Goal: Information Seeking & Learning: Learn about a topic

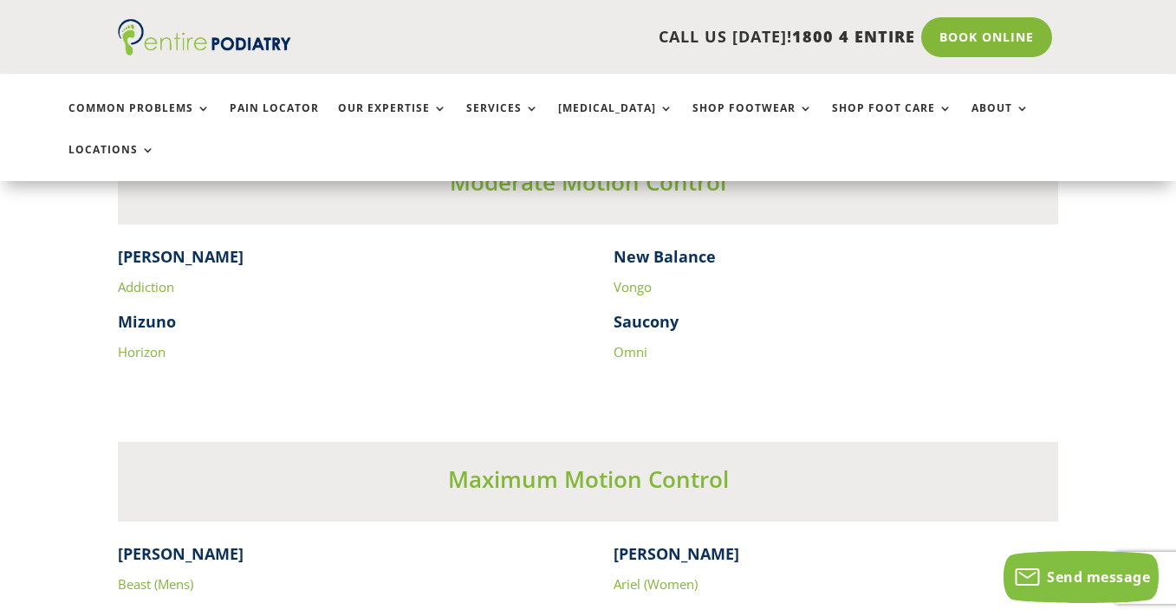
scroll to position [2912, 0]
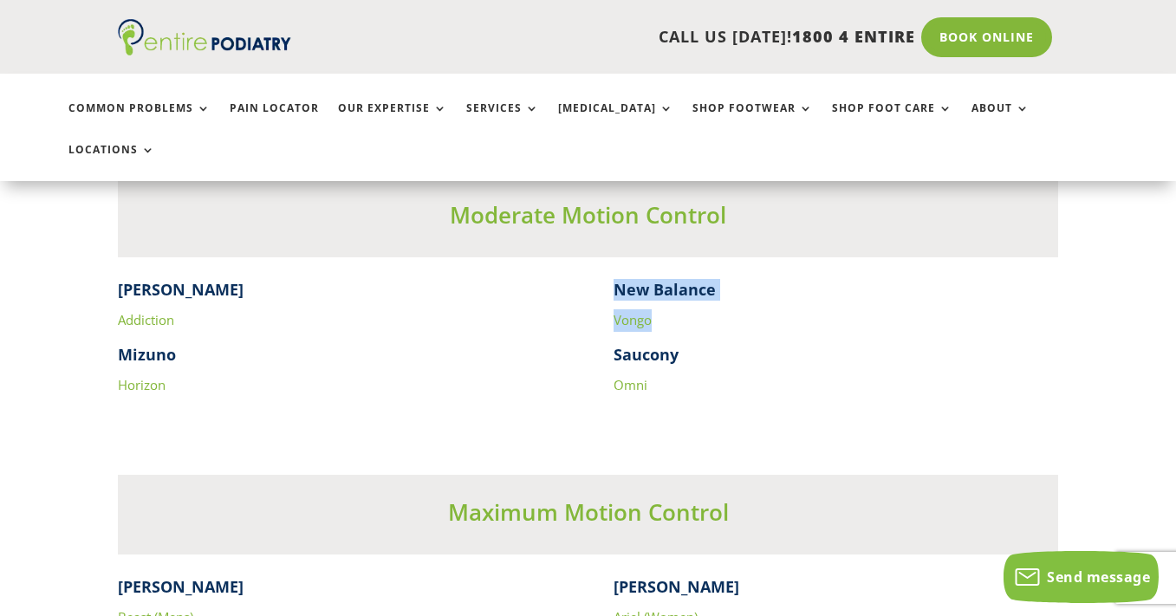
drag, startPoint x: 612, startPoint y: 248, endPoint x: 674, endPoint y: 285, distance: 72.0
click at [674, 285] on div "[PERSON_NAME] Addiction Mizuno Horizon New Balance Vongo Saucony Omni" at bounding box center [588, 355] width 941 height 153
copy div "New Balance Vongo"
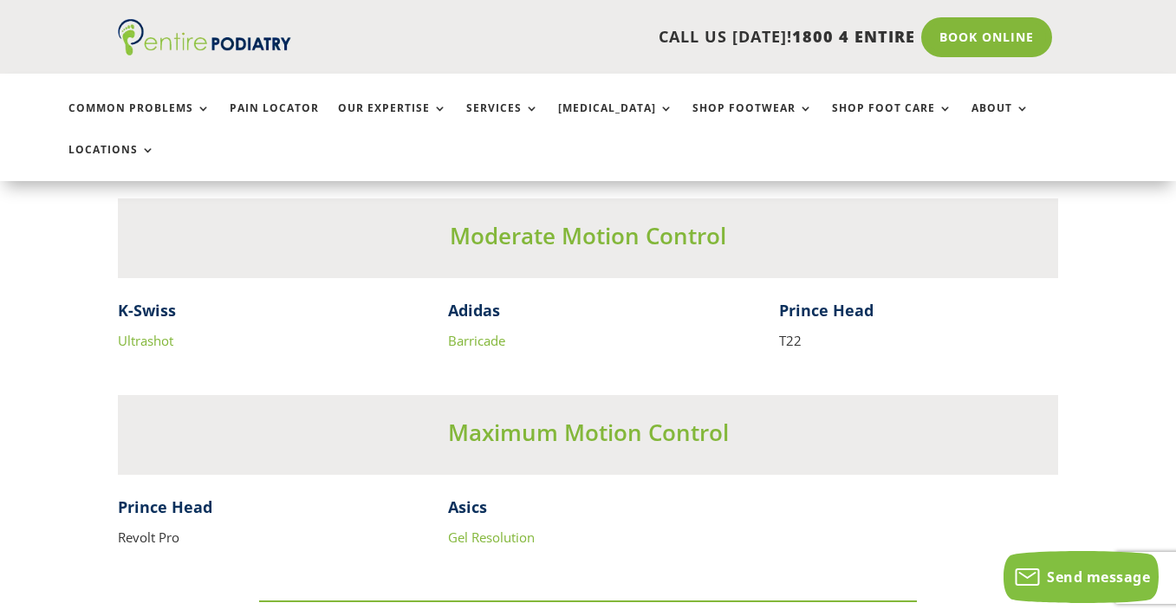
scroll to position [3898, 0]
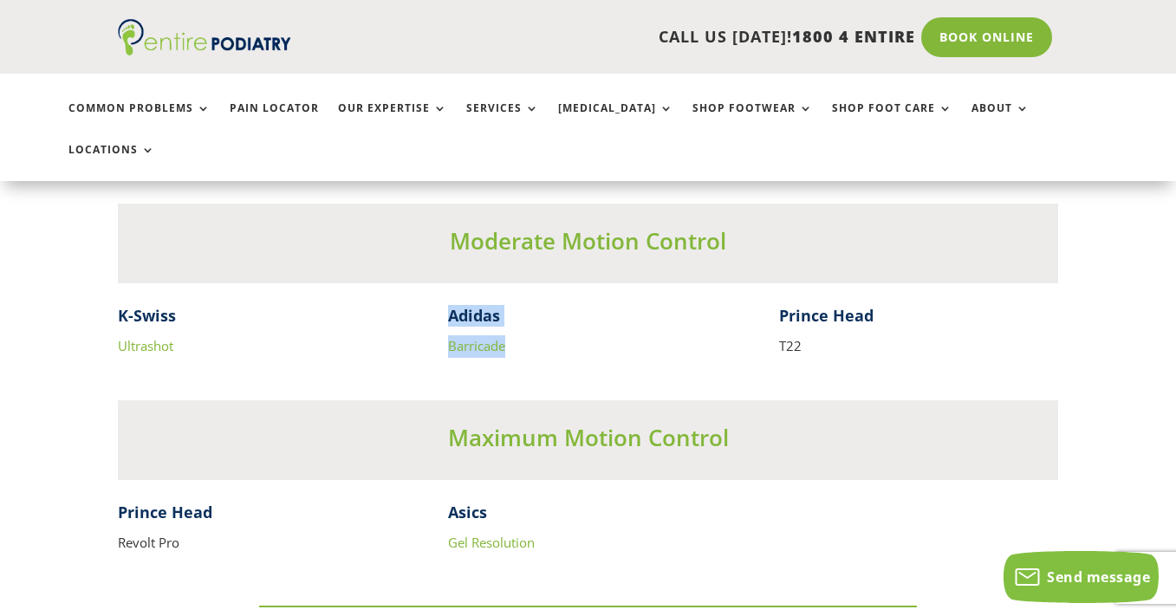
drag, startPoint x: 448, startPoint y: 276, endPoint x: 530, endPoint y: 300, distance: 85.9
click at [530, 305] on div "Adidas Barricade" at bounding box center [587, 331] width 279 height 53
copy div "Adidas Barricade"
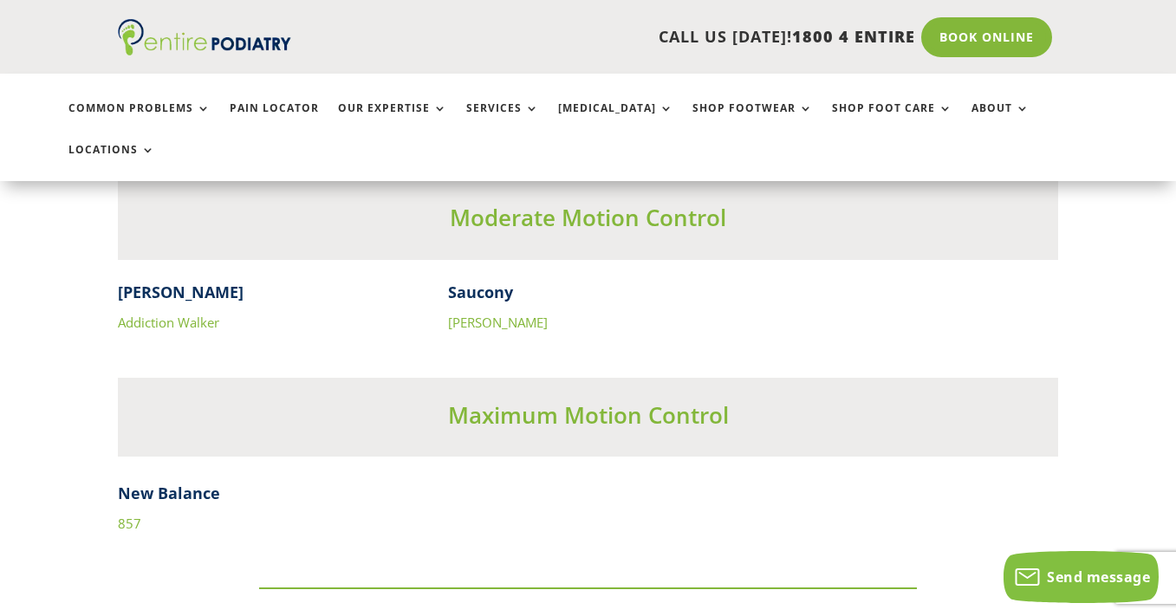
scroll to position [5465, 0]
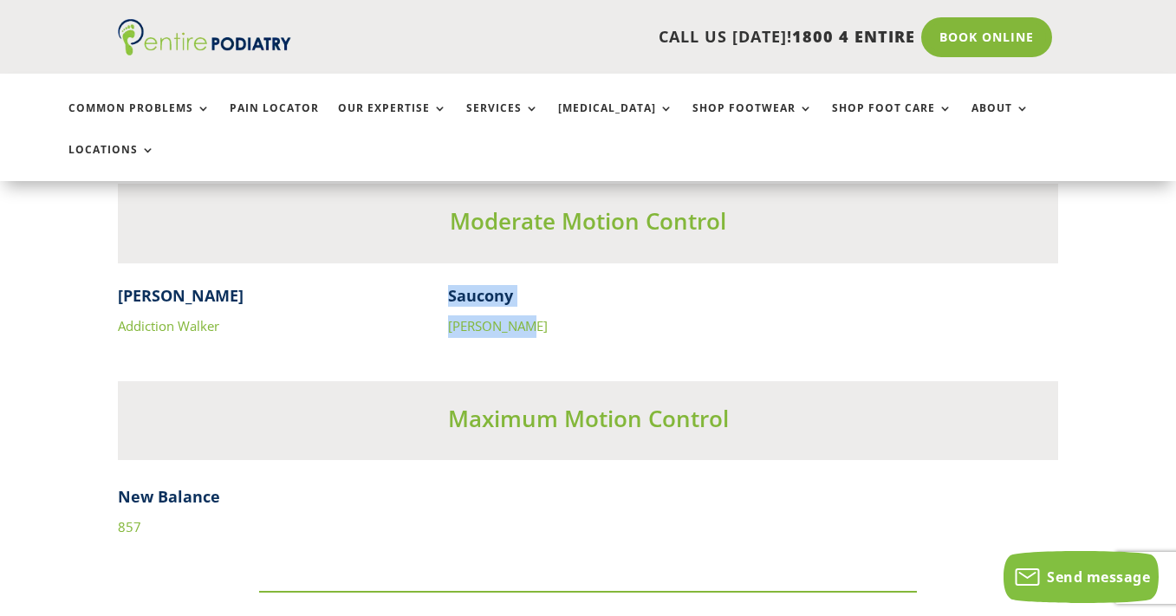
drag, startPoint x: 445, startPoint y: 258, endPoint x: 556, endPoint y: 285, distance: 115.0
click at [556, 285] on div "[PERSON_NAME] Addiction [PERSON_NAME] Saucony Omni [PERSON_NAME]" at bounding box center [588, 311] width 941 height 53
copy div "Saucony [PERSON_NAME]"
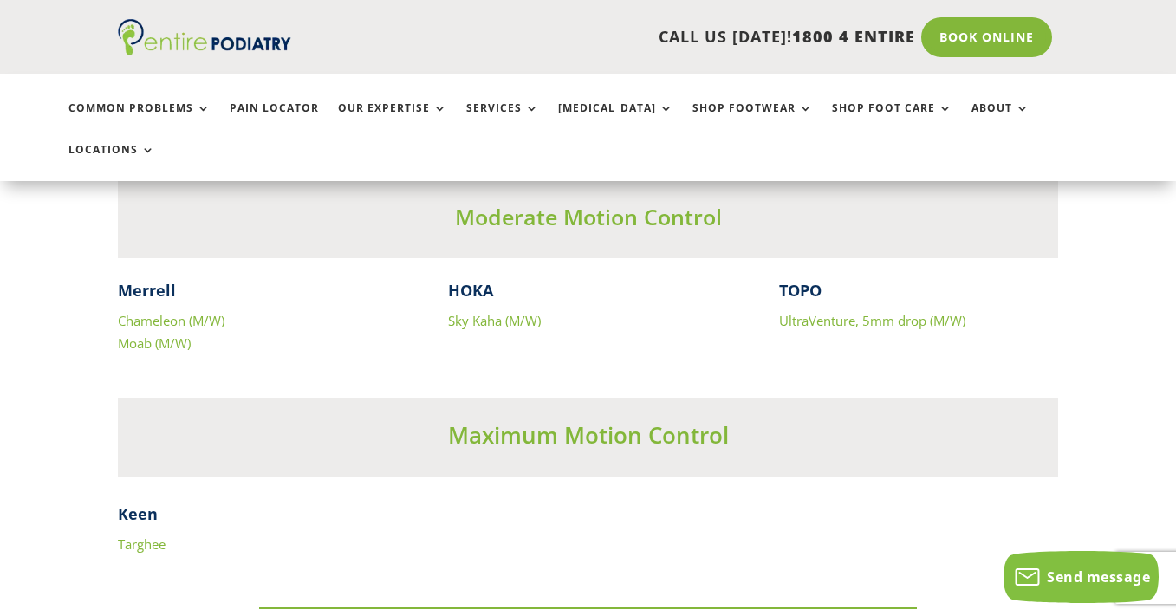
scroll to position [8135, 0]
drag, startPoint x: 448, startPoint y: 250, endPoint x: 560, endPoint y: 289, distance: 118.4
click at [560, 289] on div "HOKA Sky Kaha (M/W)" at bounding box center [587, 304] width 279 height 53
copy div "HOKA Sky Kaha (M/W)"
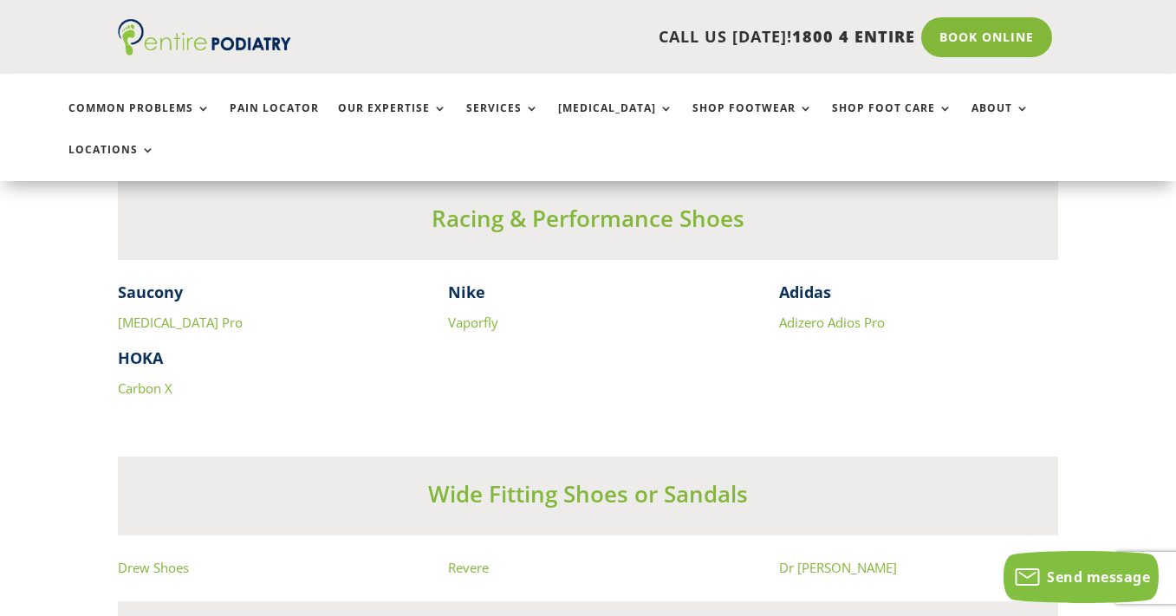
scroll to position [11198, 0]
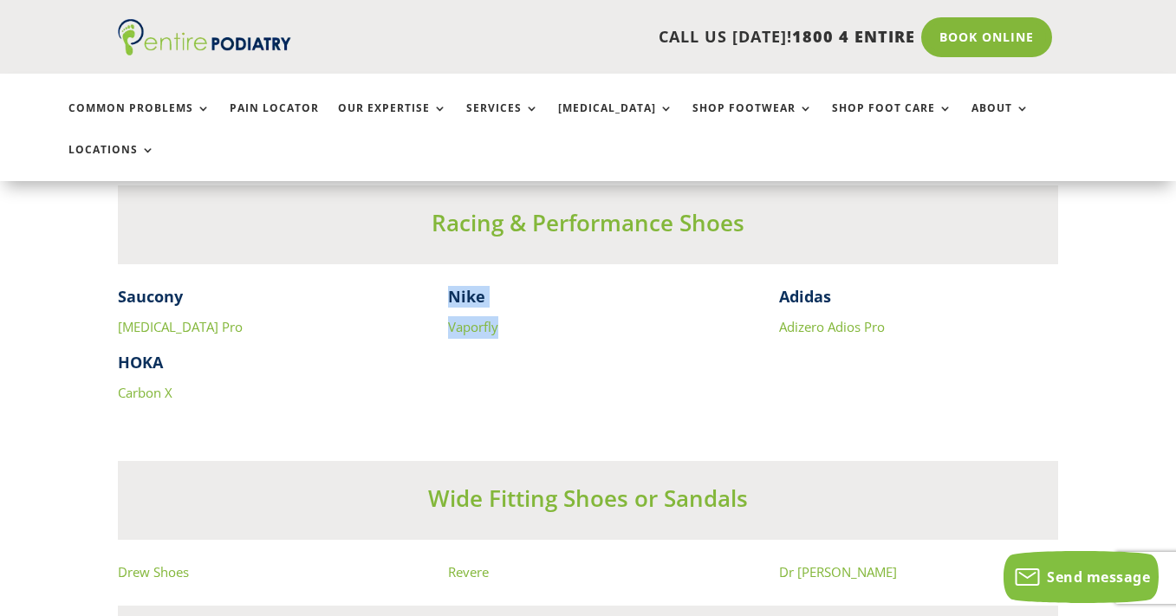
drag, startPoint x: 448, startPoint y: 254, endPoint x: 537, endPoint y: 292, distance: 96.3
click at [537, 292] on div "Nike Vaporfly" at bounding box center [587, 312] width 279 height 53
copy div "Nike Vaporfly"
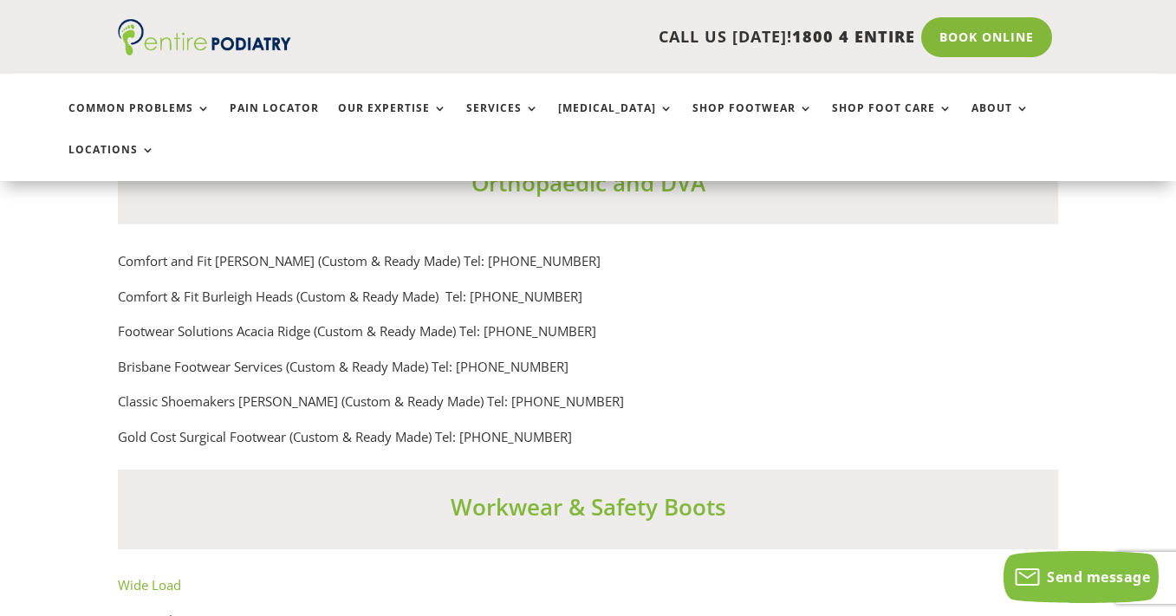
scroll to position [12161, 0]
